Goal: Information Seeking & Learning: Learn about a topic

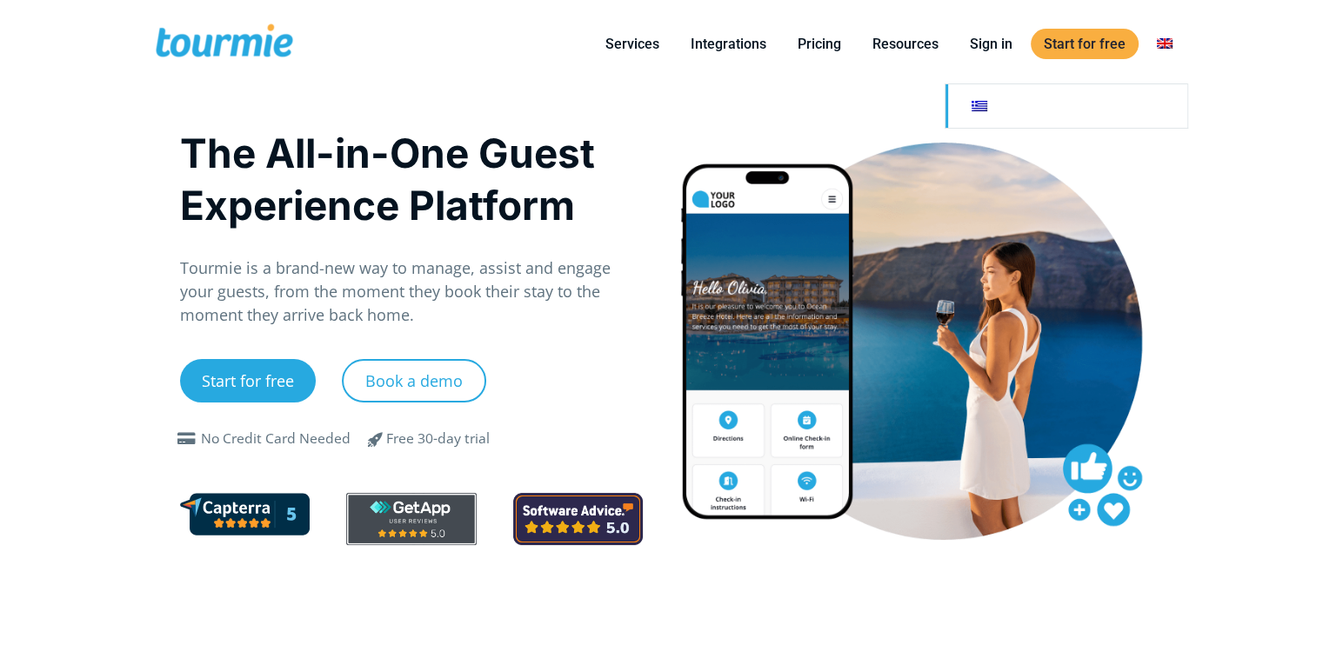
click at [993, 113] on link at bounding box center [1066, 105] width 242 height 43
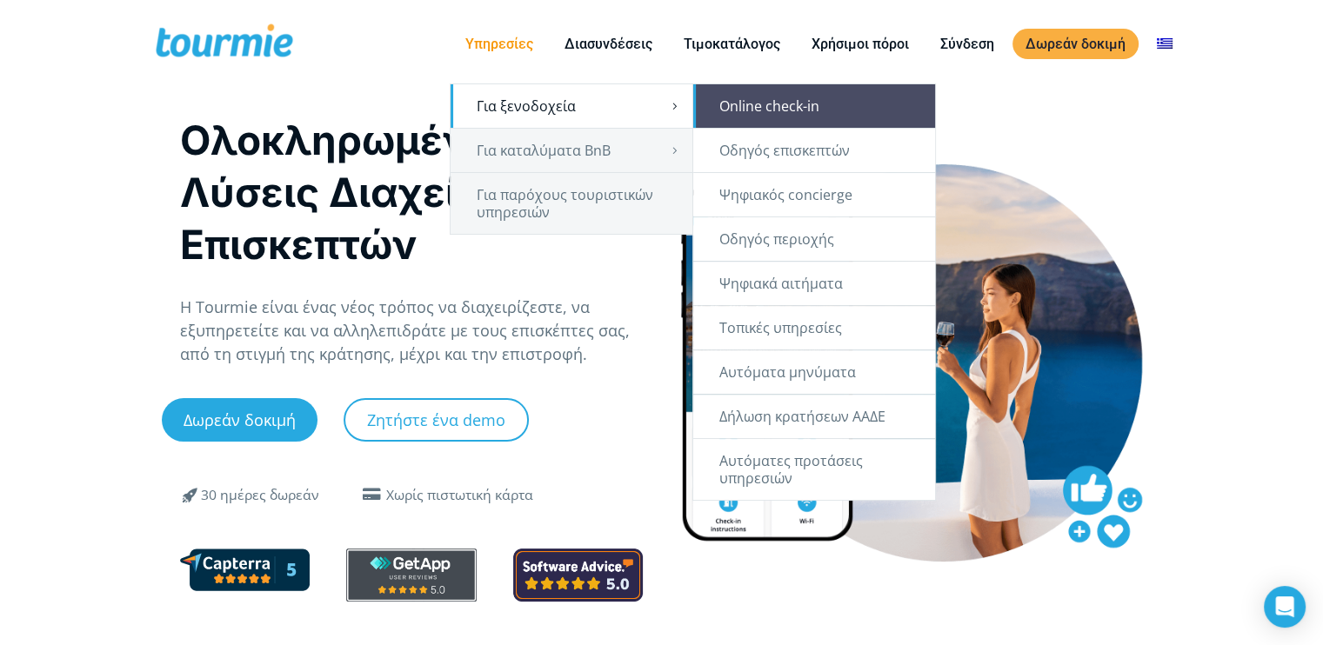
click at [814, 105] on link "Online check-in" at bounding box center [814, 105] width 242 height 43
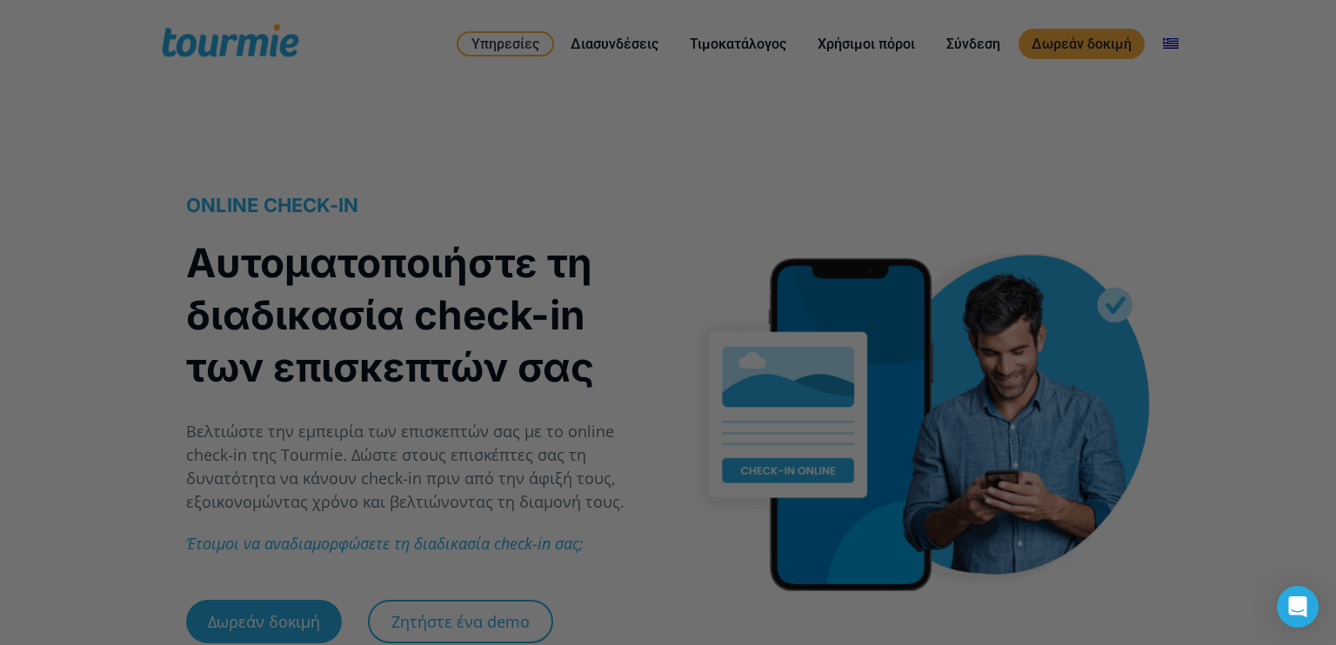
click at [978, 156] on div at bounding box center [674, 325] width 1349 height 651
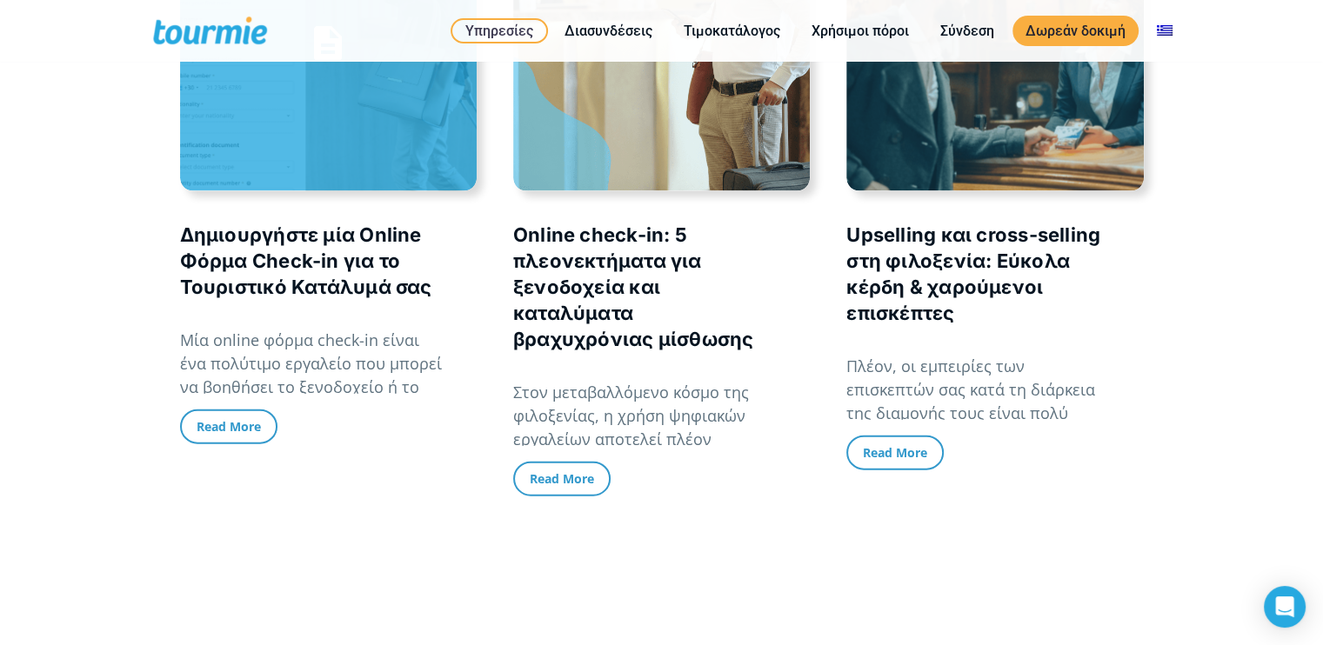
scroll to position [3802, 0]
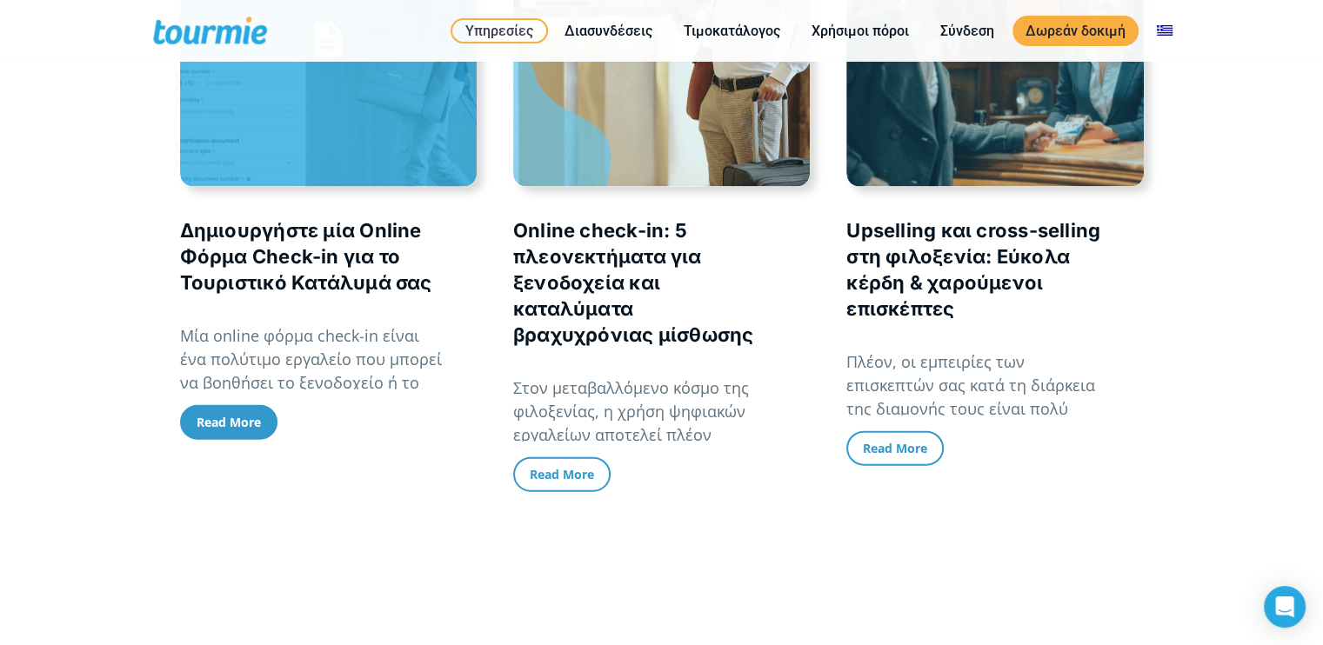
click at [222, 417] on span "Read More" at bounding box center [229, 422] width 64 height 17
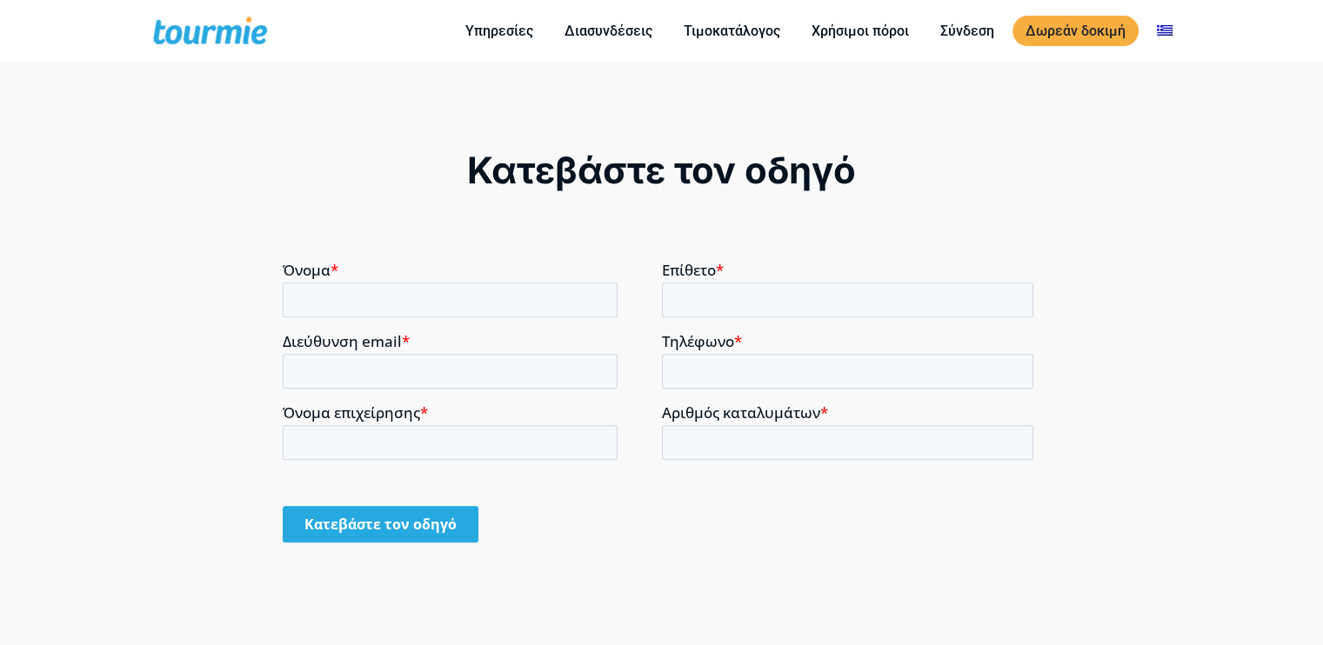
scroll to position [1112, 0]
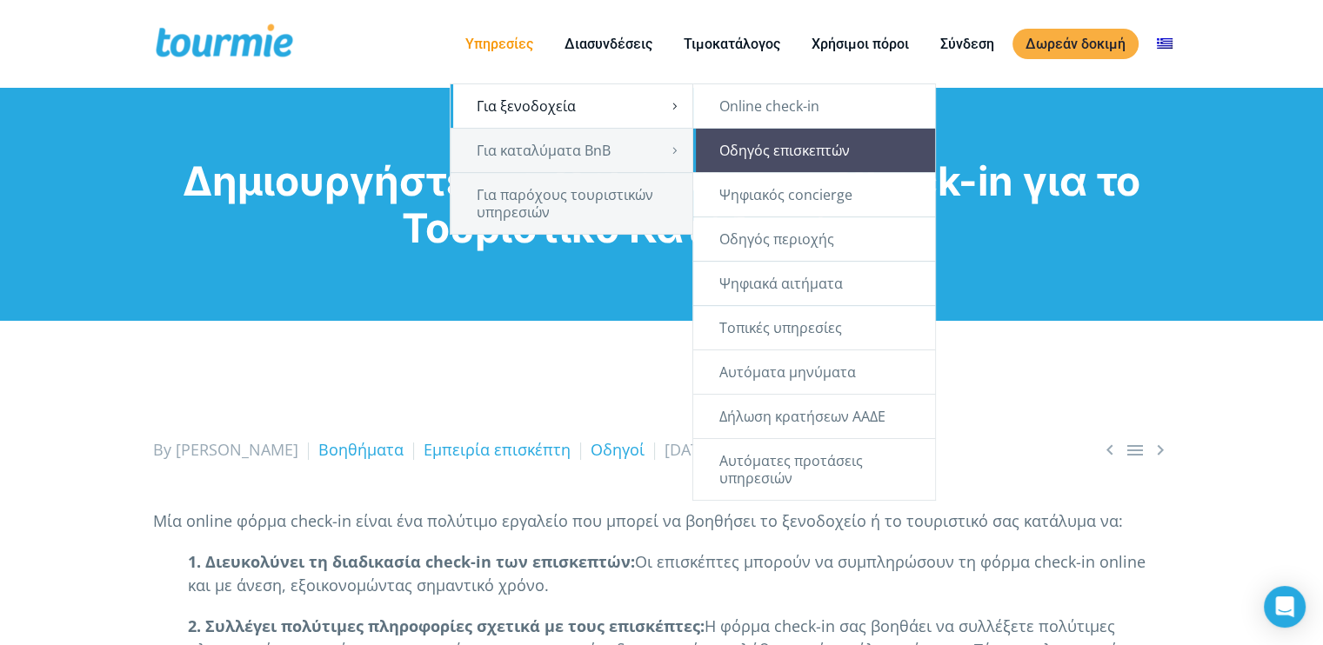
click at [787, 142] on link "Οδηγός επισκεπτών" at bounding box center [814, 150] width 242 height 43
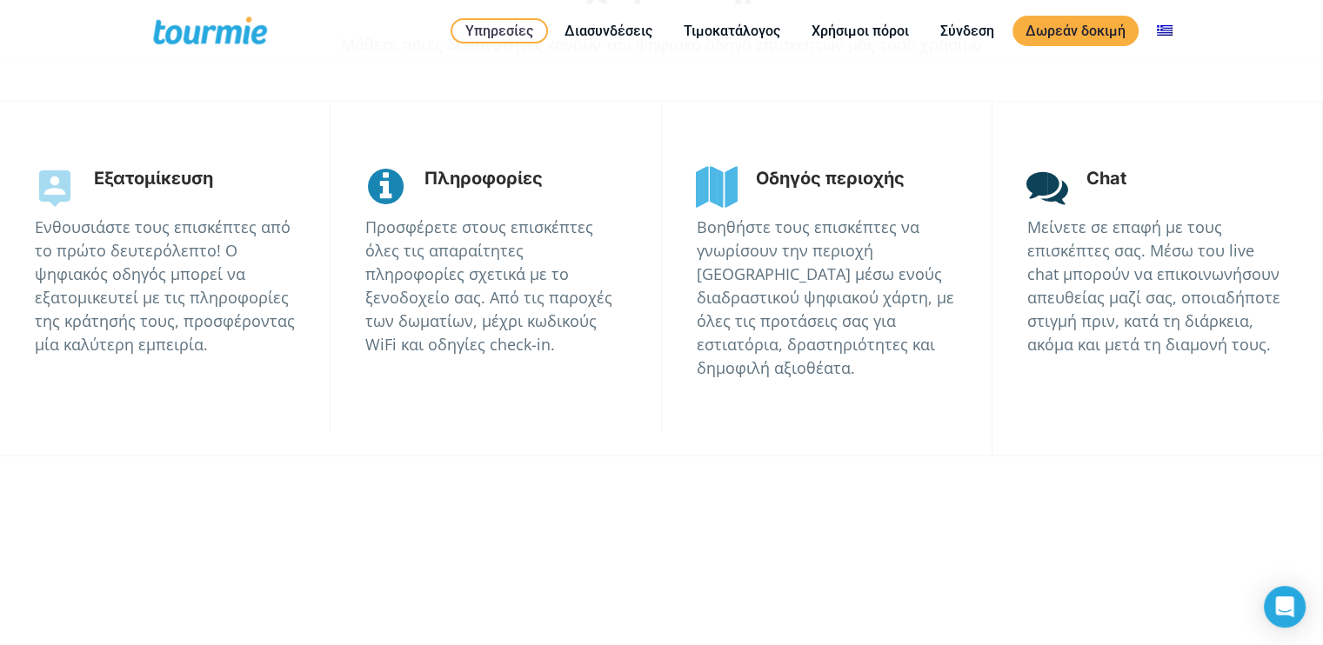
scroll to position [3277, 0]
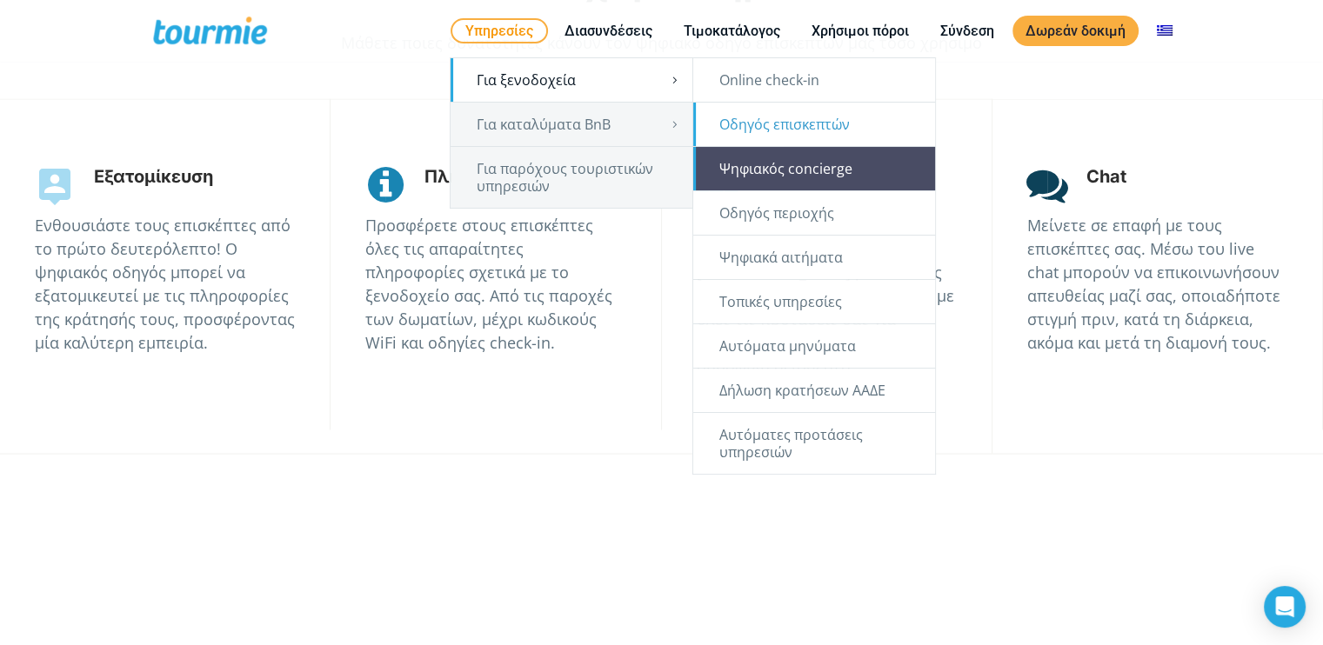
click at [842, 162] on link "Ψηφιακός concierge" at bounding box center [814, 168] width 242 height 43
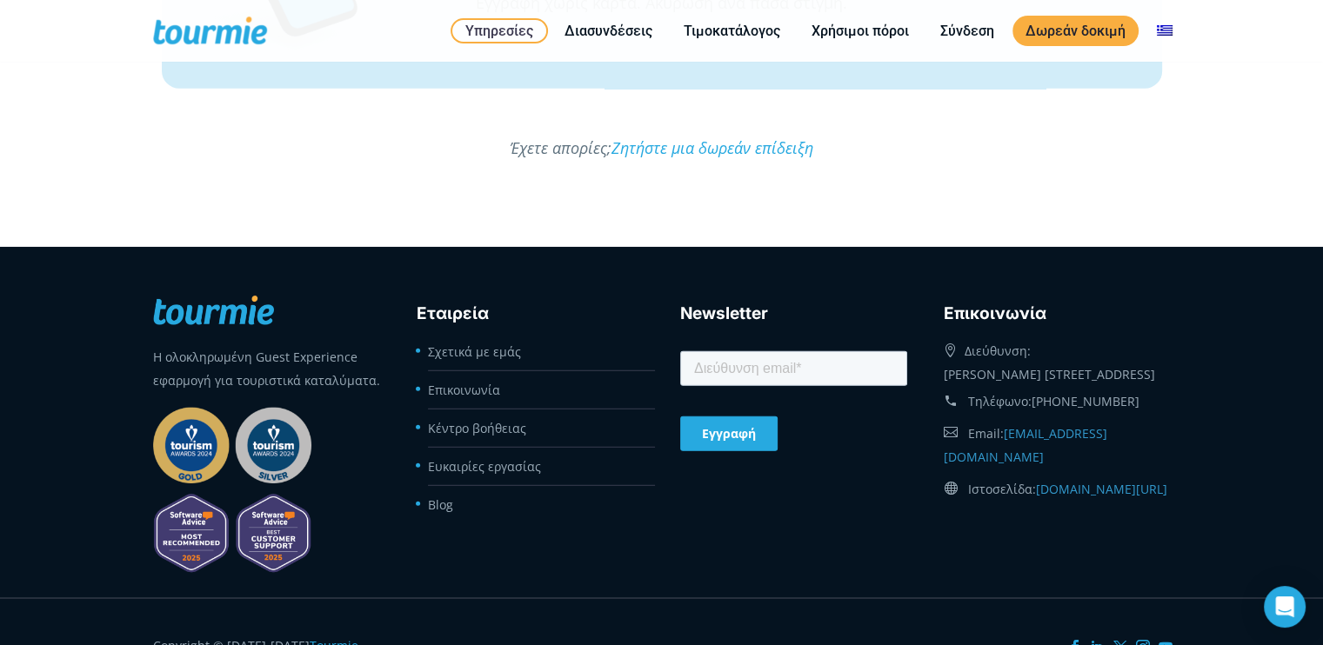
scroll to position [4789, 0]
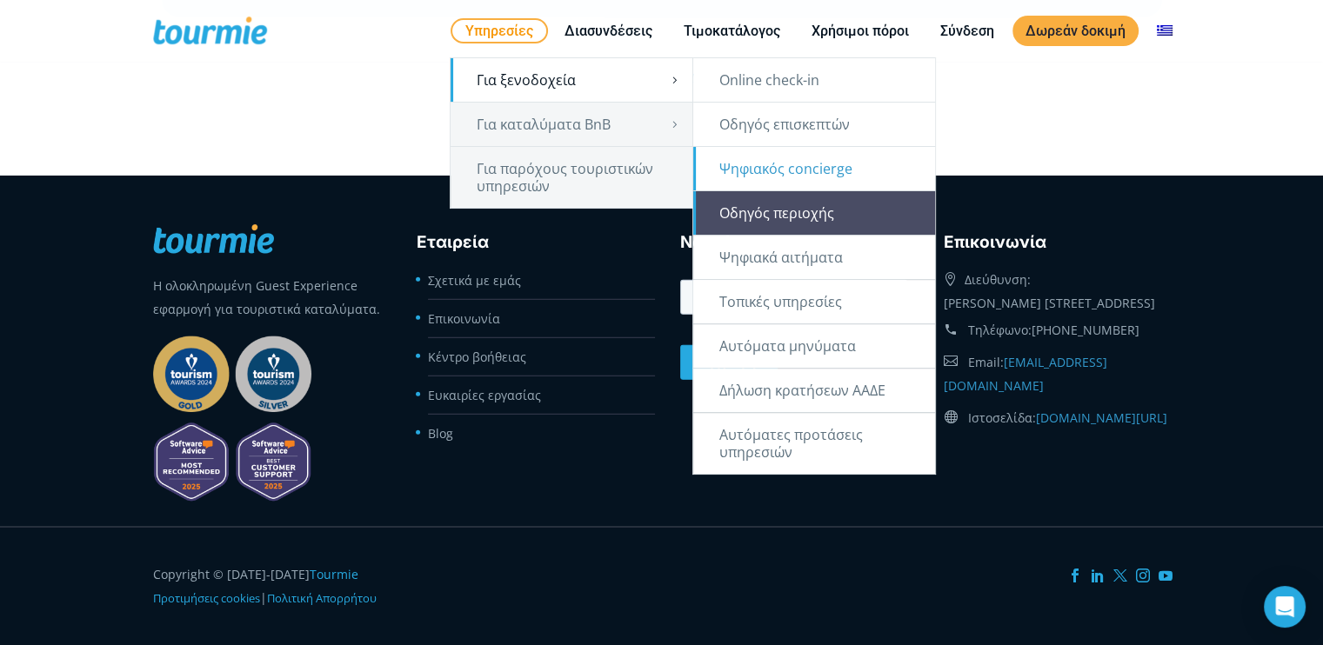
click at [798, 209] on link "Οδηγός περιοχής" at bounding box center [814, 212] width 242 height 43
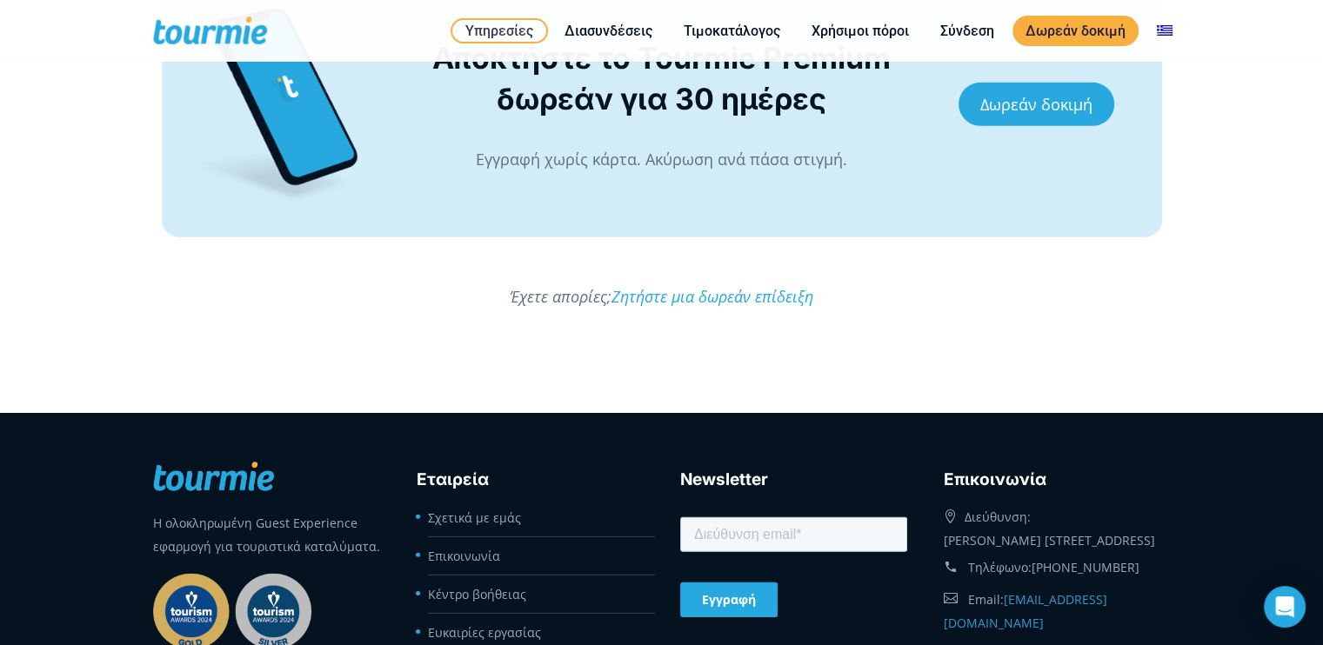
scroll to position [5206, 0]
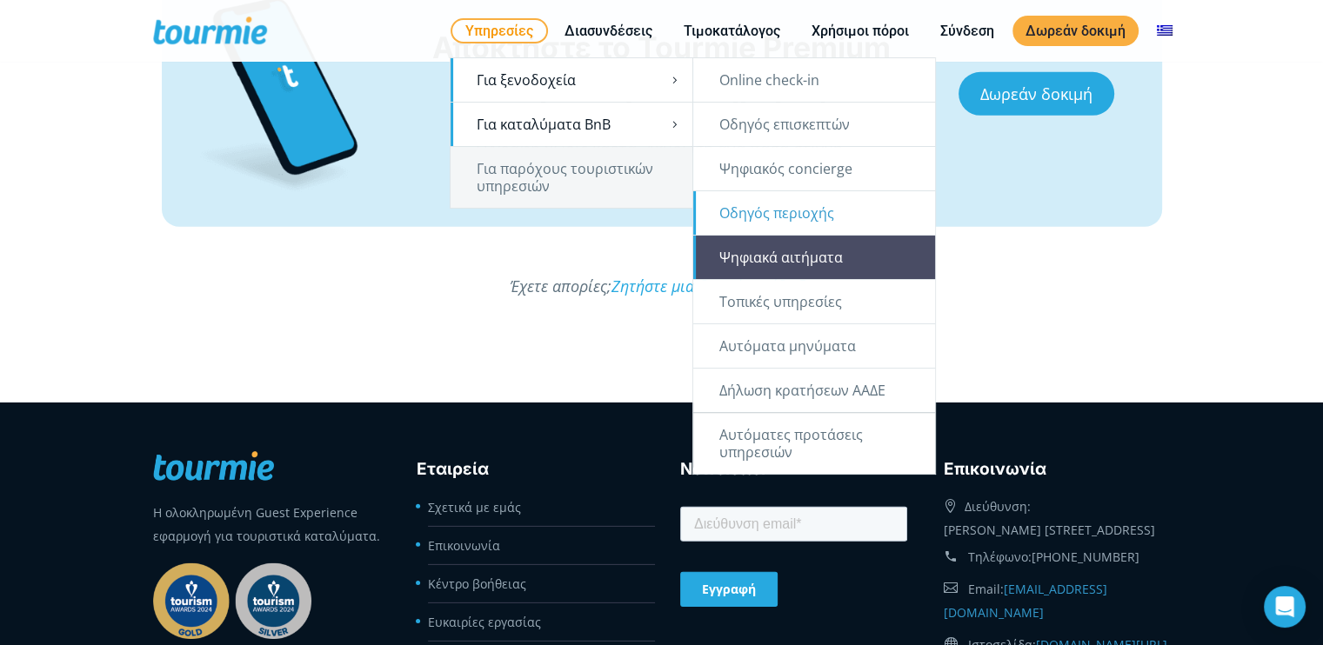
click at [823, 259] on link "Ψηφιακά αιτήματα" at bounding box center [814, 257] width 242 height 43
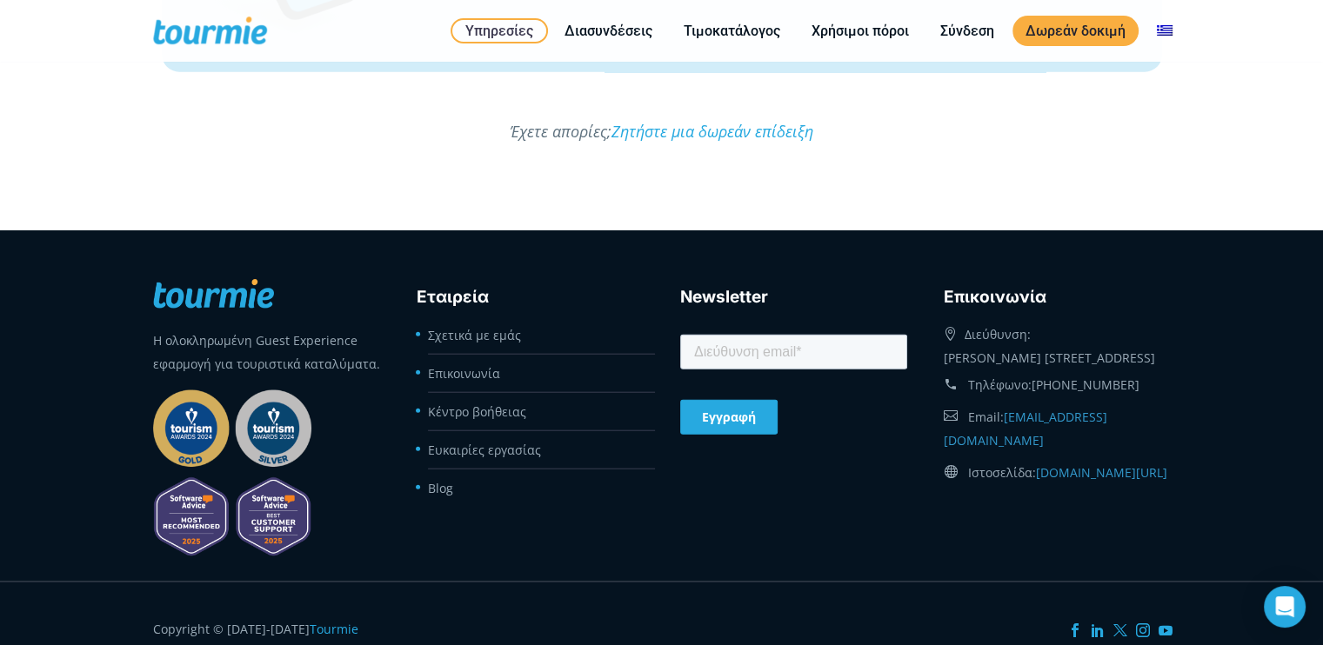
scroll to position [4263, 0]
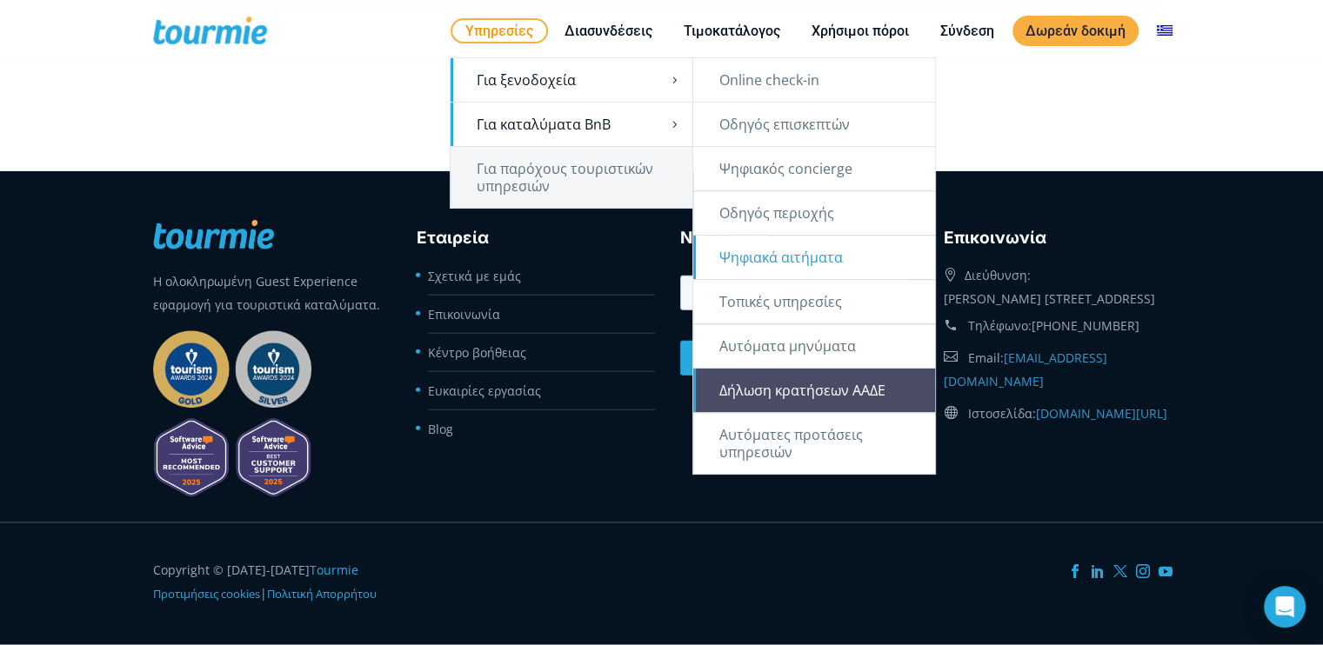
click at [842, 385] on link "Δήλωση κρατήσεων ΑΑΔΕ" at bounding box center [814, 390] width 242 height 43
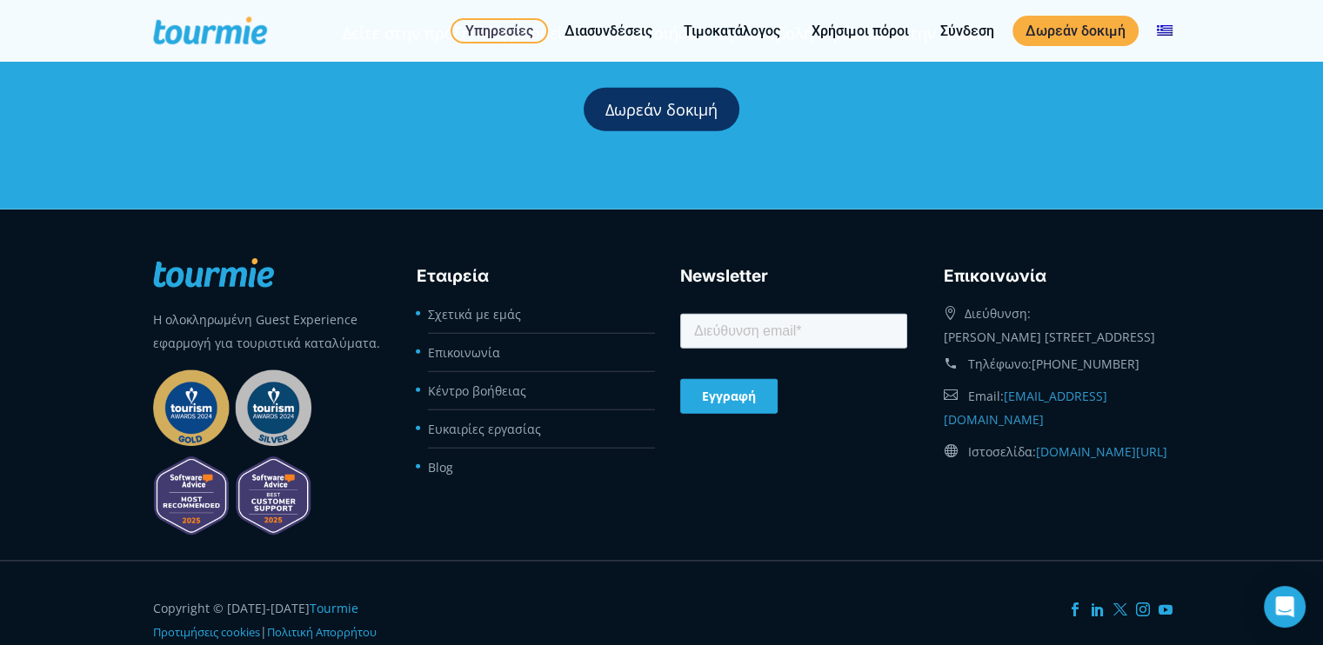
scroll to position [4558, 0]
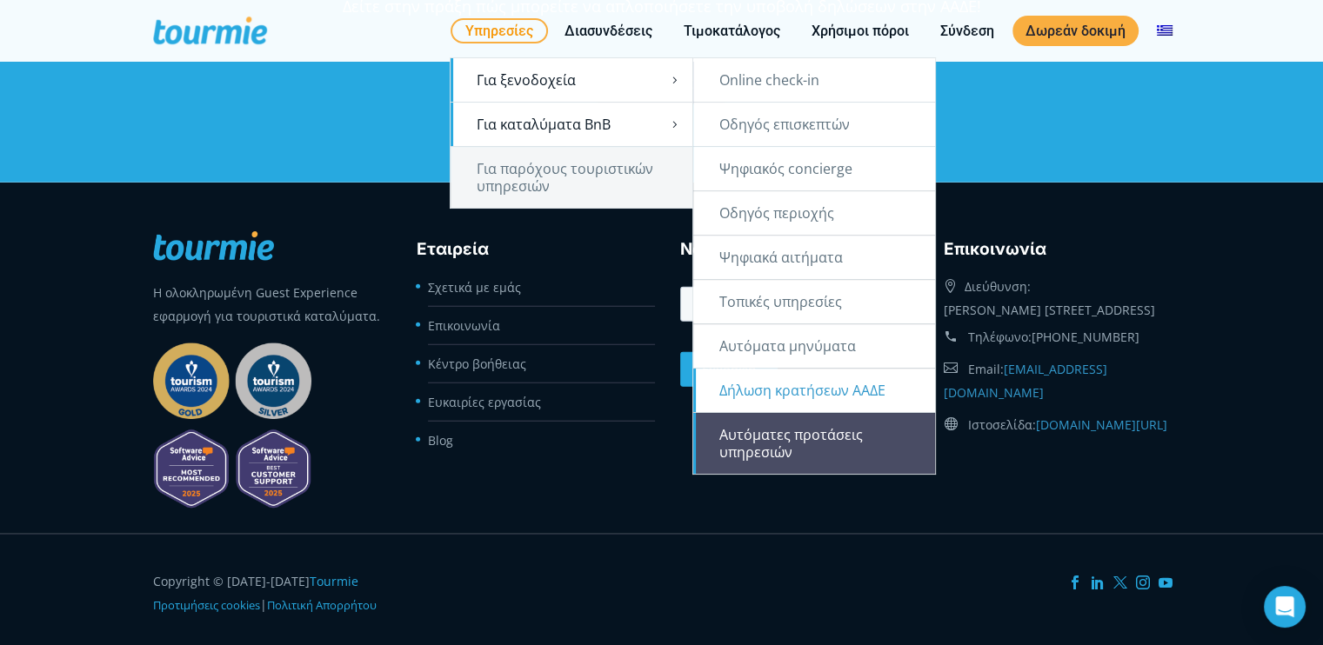
click at [794, 437] on link "Αυτόματες προτάσεις υπηρεσιών" at bounding box center [814, 443] width 242 height 61
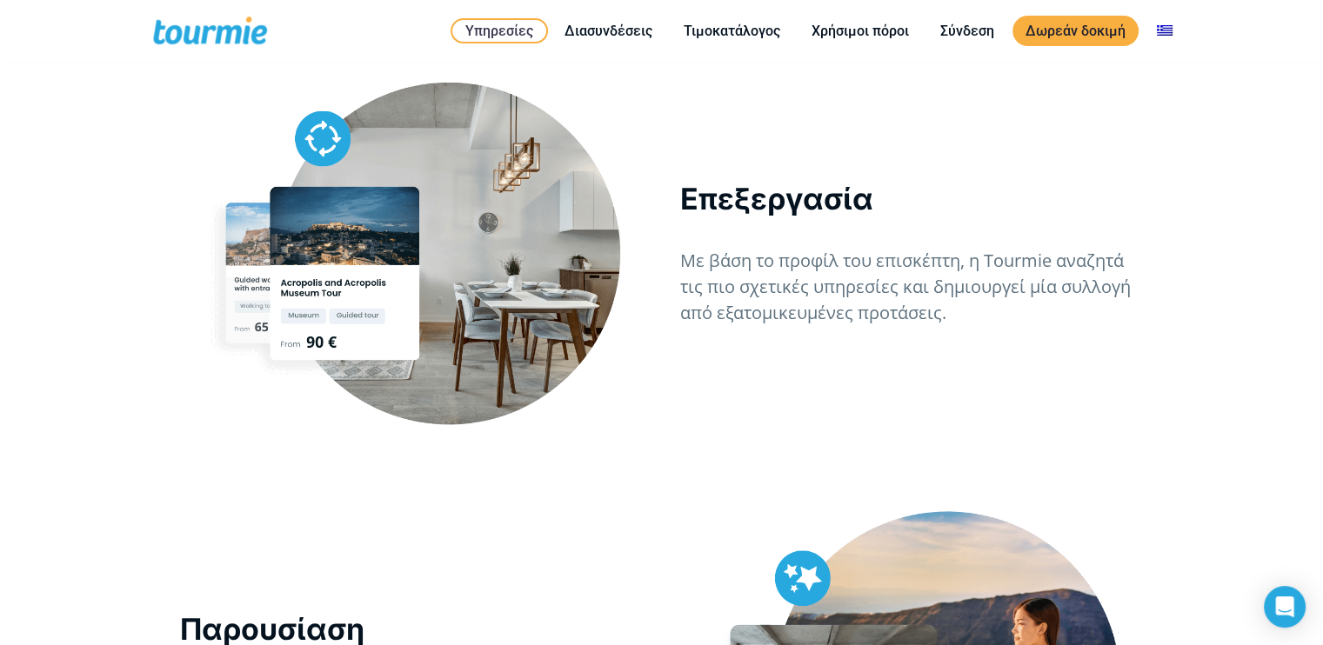
scroll to position [2243, 0]
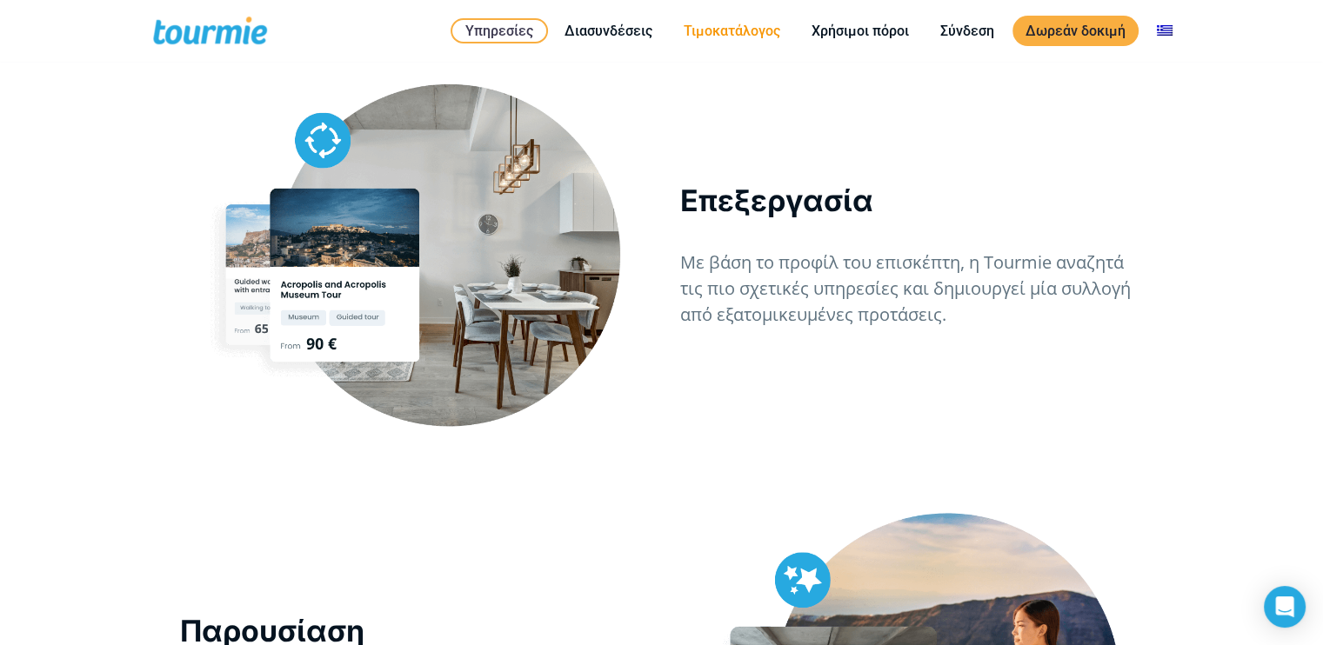
click at [724, 36] on link "Τιμοκατάλογος" at bounding box center [731, 31] width 123 height 22
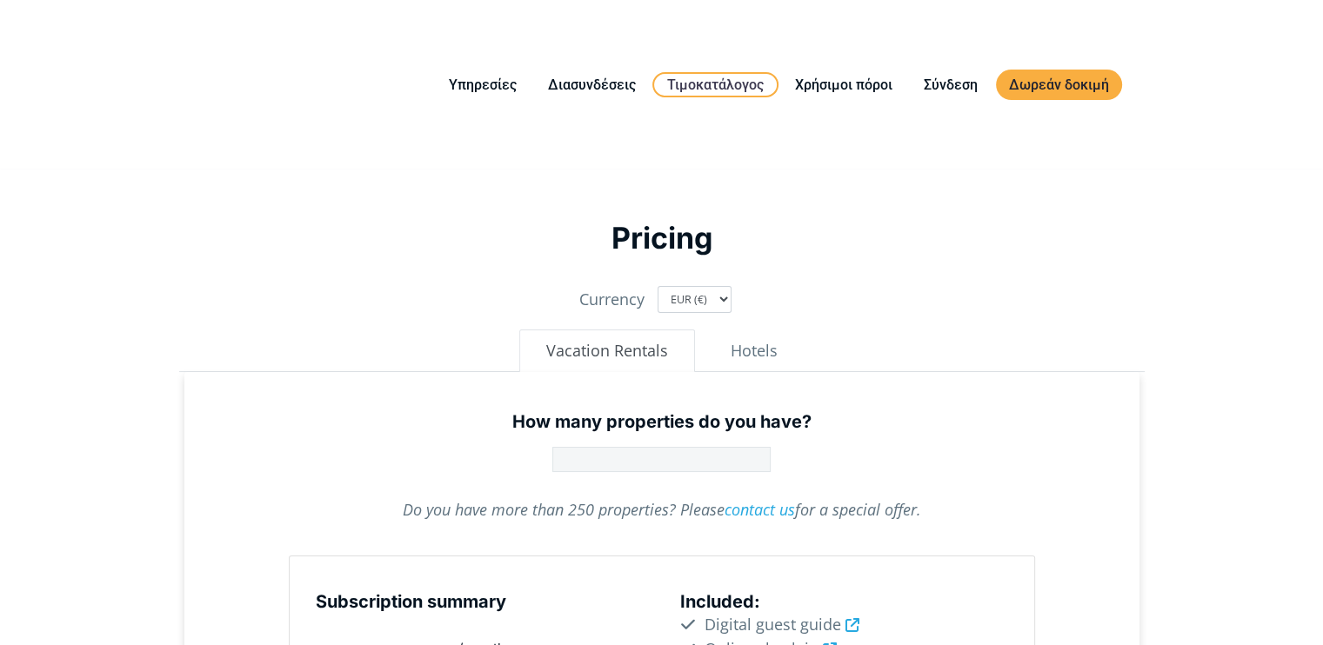
scroll to position [174, 0]
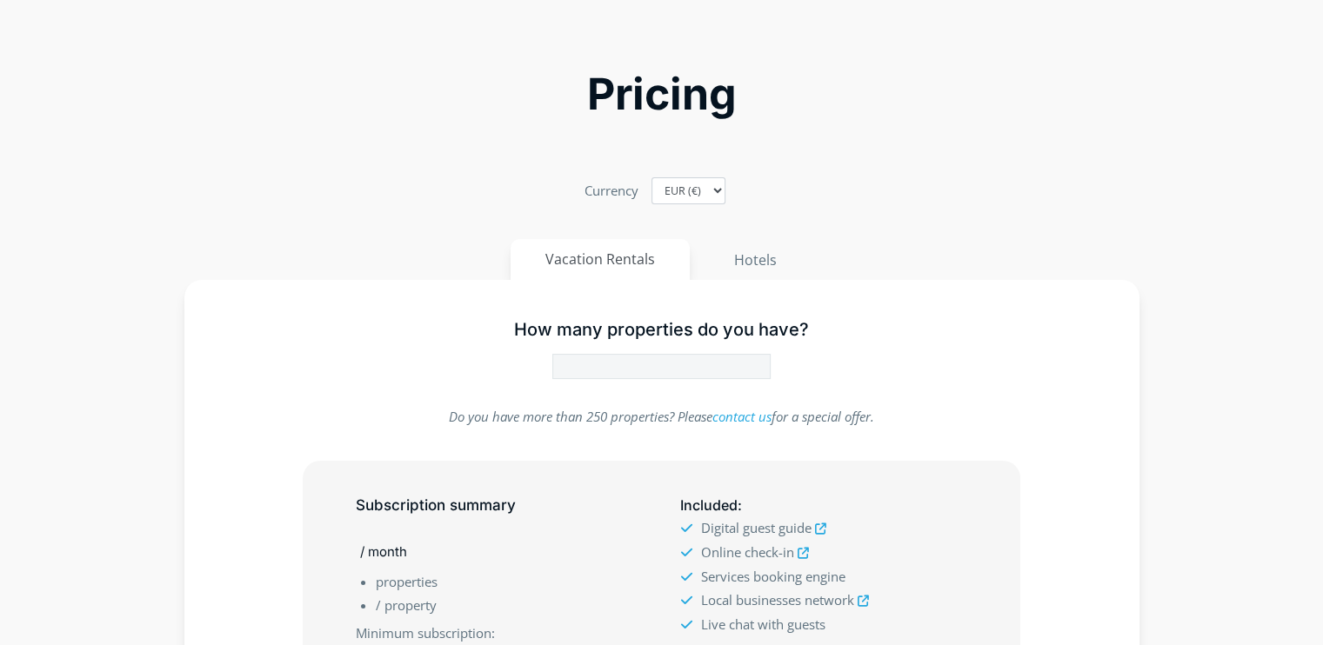
type input "1"
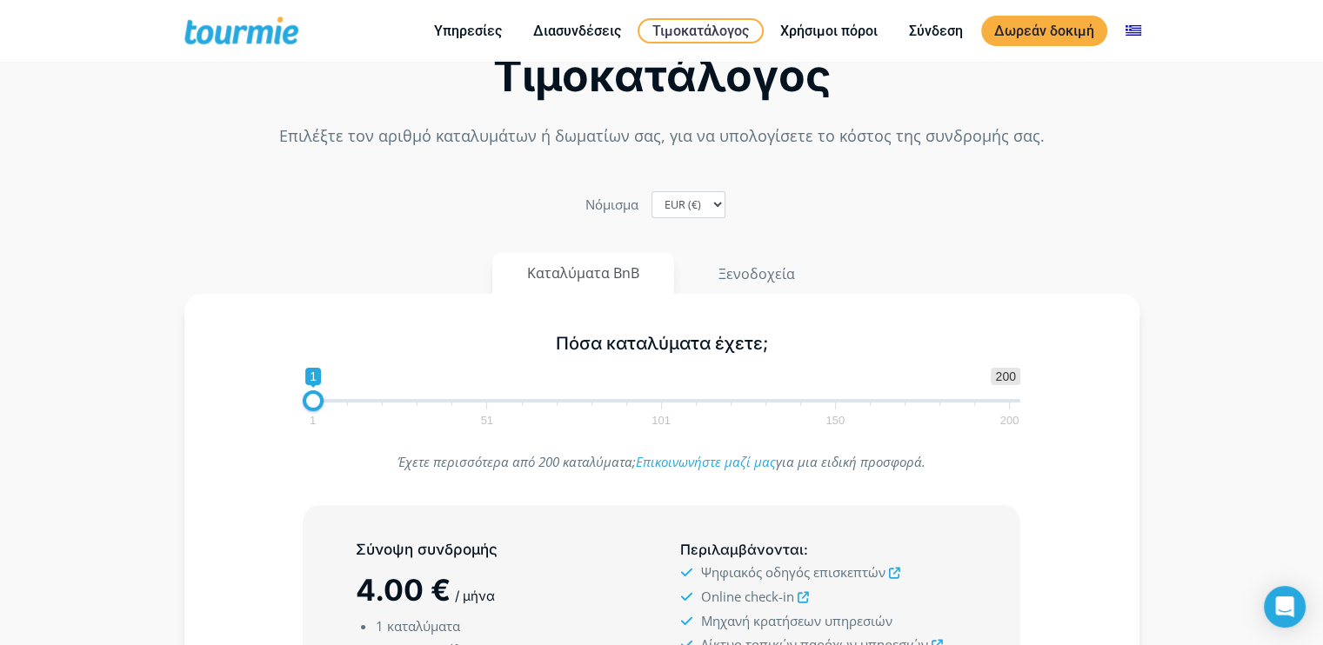
scroll to position [0, 0]
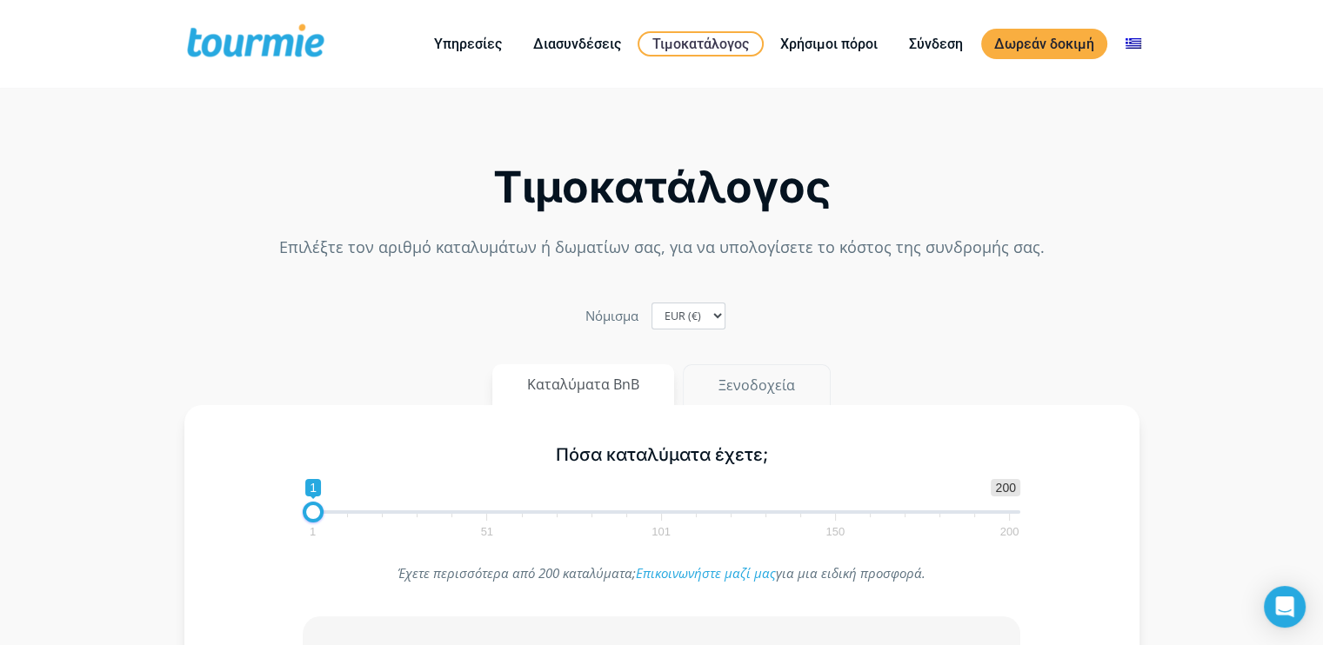
click at [737, 385] on button "Ξενοδοχεία" at bounding box center [757, 385] width 148 height 42
type input "15"
drag, startPoint x: 339, startPoint y: 512, endPoint x: 361, endPoint y: 517, distance: 22.2
click at [361, 517] on span at bounding box center [361, 512] width 21 height 21
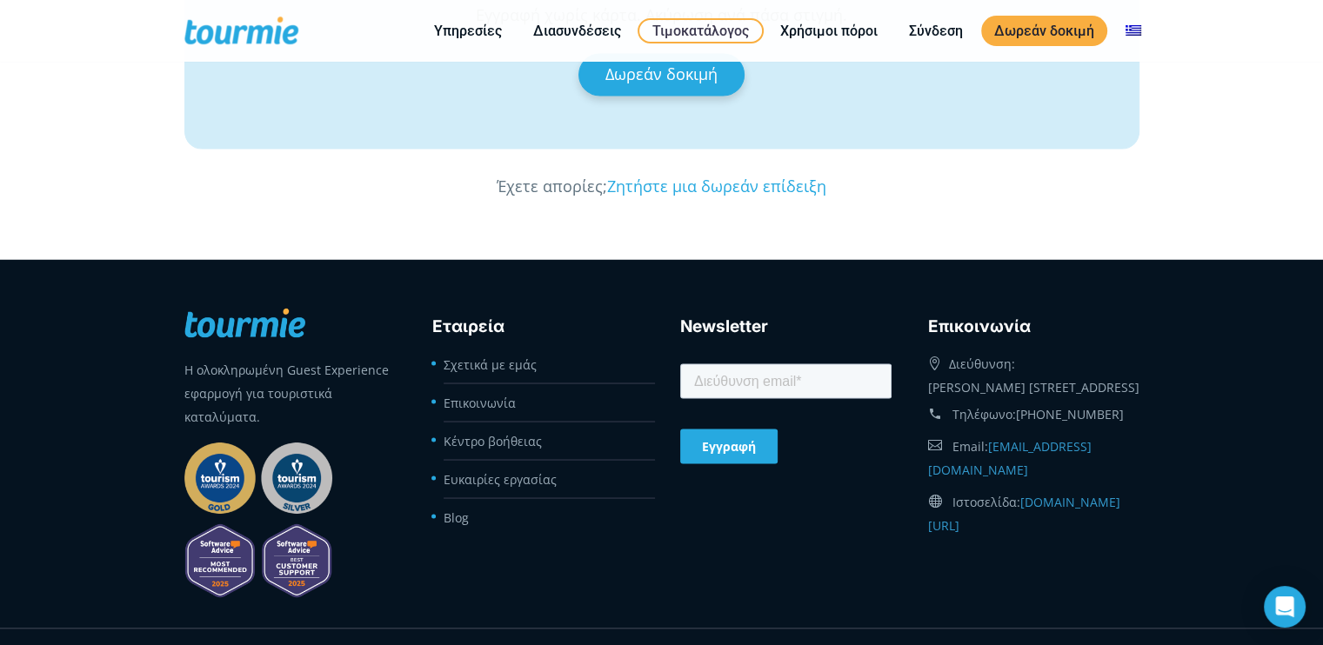
scroll to position [3206, 0]
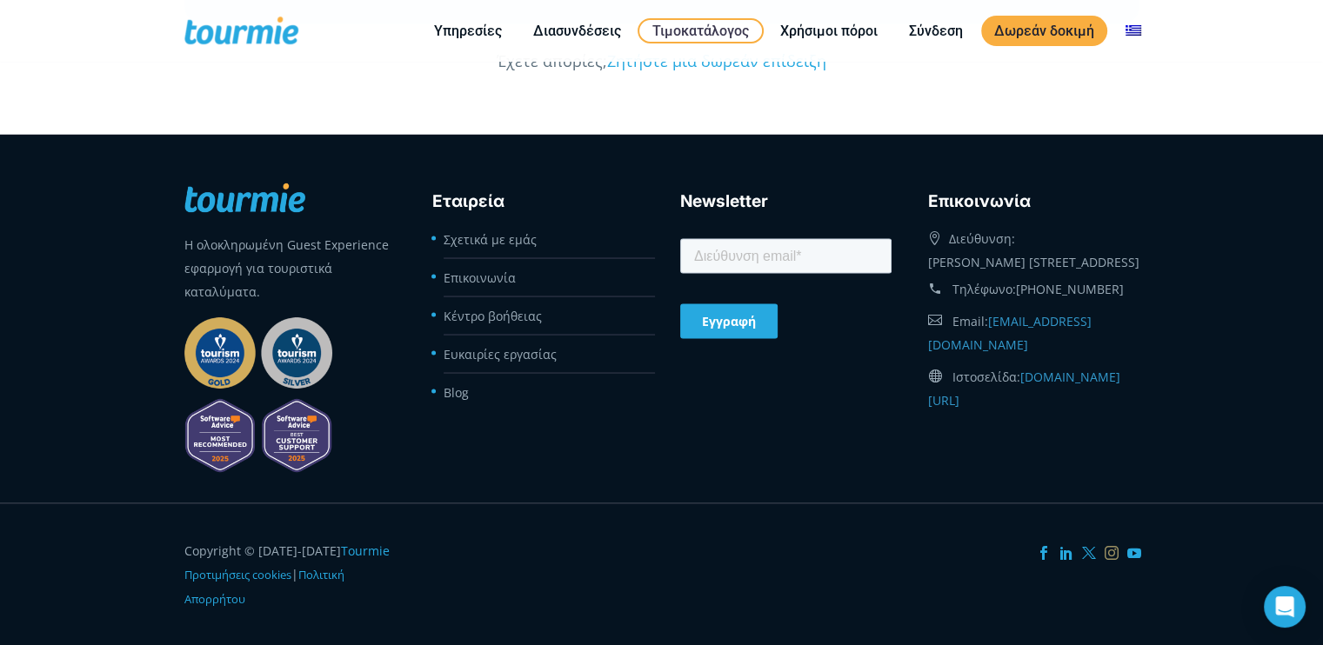
click at [1110, 549] on icon at bounding box center [1111, 552] width 14 height 14
